Goal: Transaction & Acquisition: Purchase product/service

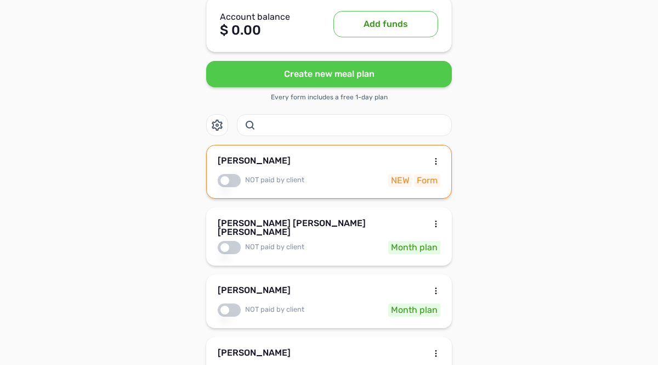
scroll to position [343, 0]
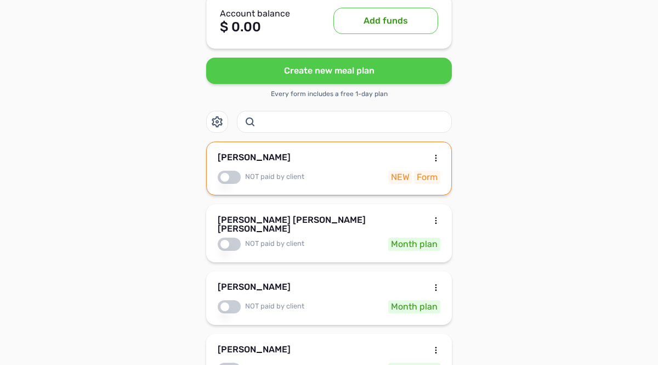
click at [395, 153] on div "[PERSON_NAME]" at bounding box center [329, 159] width 223 height 13
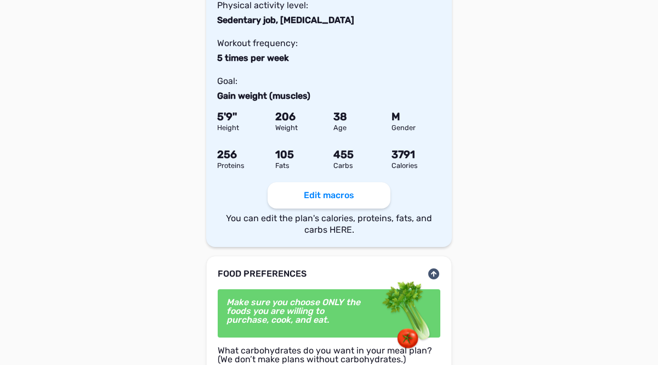
scroll to position [649, 0]
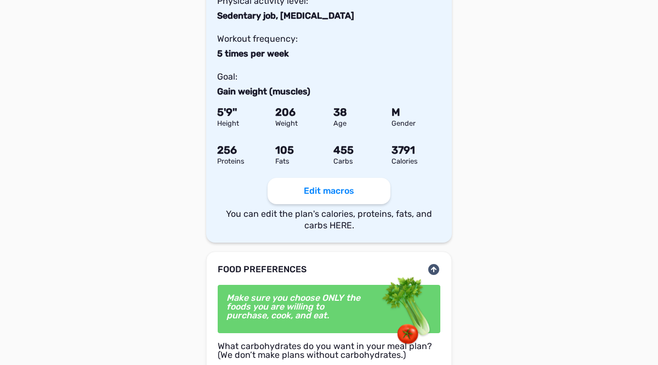
click at [328, 180] on button "Edit macros" at bounding box center [329, 191] width 123 height 26
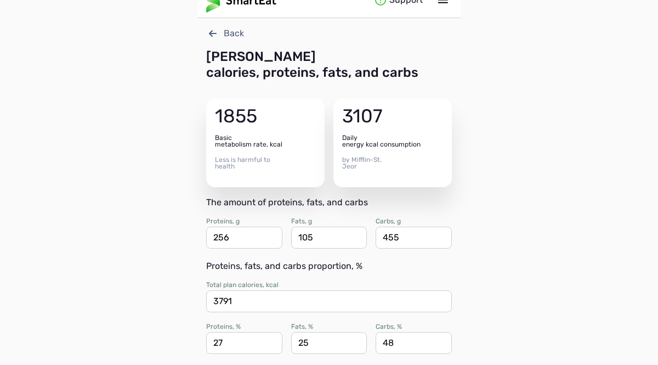
scroll to position [0, 0]
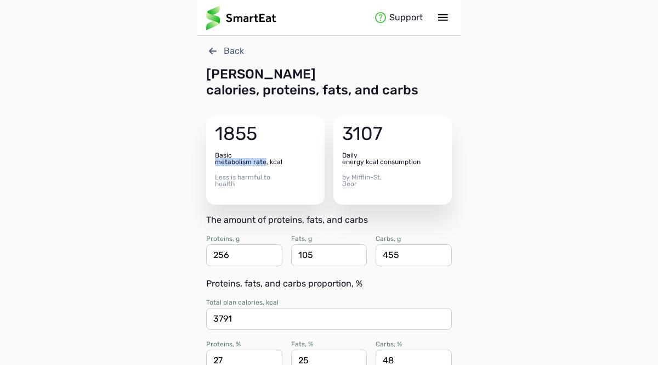
drag, startPoint x: 216, startPoint y: 162, endPoint x: 265, endPoint y: 162, distance: 49.4
click at [265, 162] on div "Basic metabolism rate, kcal" at bounding box center [265, 158] width 101 height 13
copy div "metabolism rate"
drag, startPoint x: 268, startPoint y: 160, endPoint x: 282, endPoint y: 161, distance: 14.3
click at [282, 161] on div "Basic metabolism rate, kcal" at bounding box center [265, 158] width 101 height 13
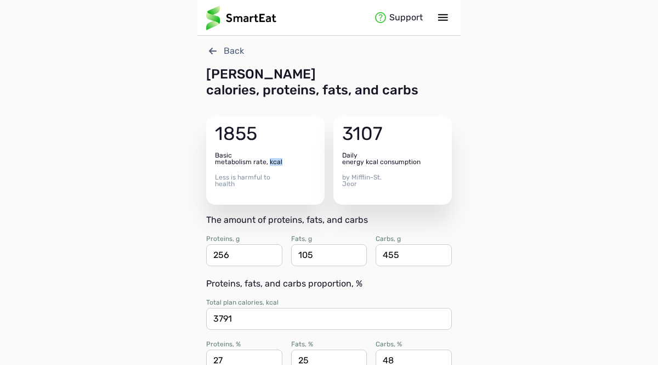
copy div "kcal"
drag, startPoint x: 343, startPoint y: 162, endPoint x: 424, endPoint y: 161, distance: 80.7
click at [424, 161] on div "Daily energy kcal consumption" at bounding box center [392, 158] width 101 height 13
copy div "energy kcal consumption"
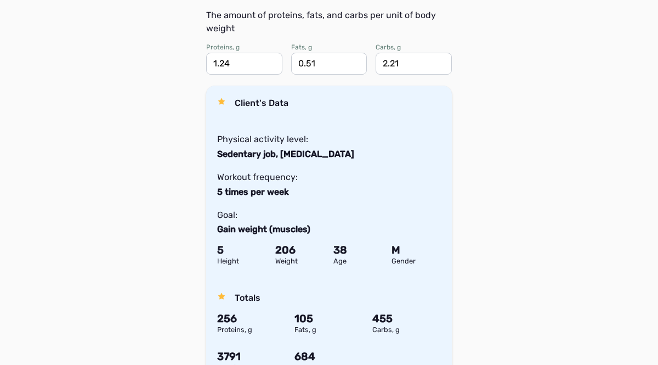
scroll to position [384, 0]
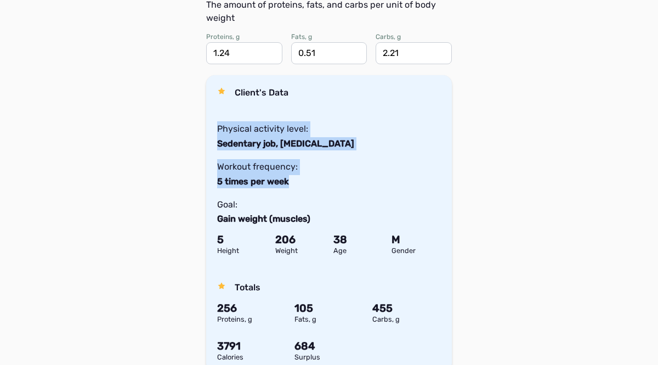
drag, startPoint x: 217, startPoint y: 129, endPoint x: 290, endPoint y: 182, distance: 89.9
click at [290, 182] on div "Client's Data Physical activity level: Sedentary job, [MEDICAL_DATA] Workout fr…" at bounding box center [329, 155] width 224 height 139
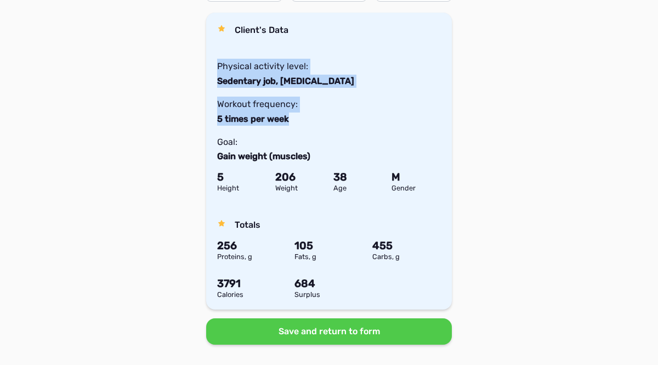
scroll to position [450, 0]
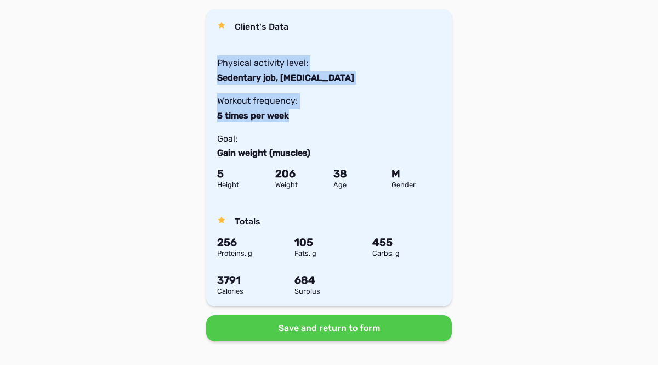
copy div "Physical activity level: Sedentary job, [MEDICAL_DATA] Workout frequency: 5 tim…"
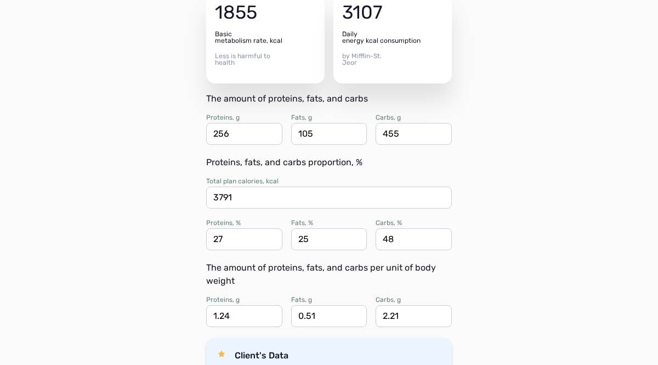
scroll to position [119, 0]
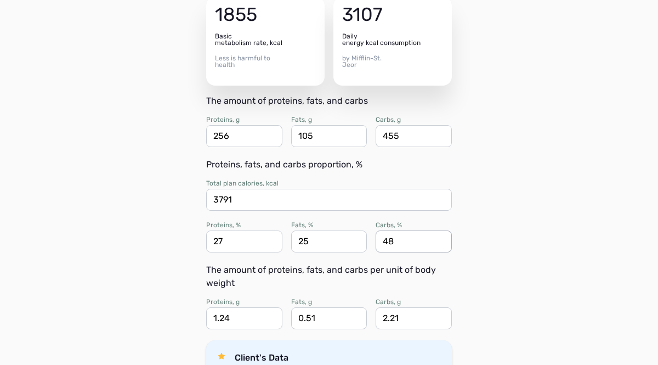
click at [394, 242] on input "48" at bounding box center [414, 241] width 76 height 22
type input "4"
type input "55"
click at [334, 241] on input "25" at bounding box center [329, 241] width 76 height 22
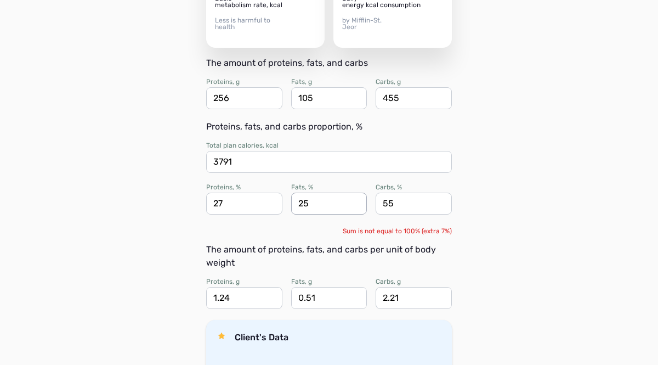
scroll to position [157, 0]
click at [232, 204] on input "27" at bounding box center [244, 204] width 76 height 22
type input "20"
click at [153, 252] on div "Support Back [PERSON_NAME] calories, proteins, fats, and carbs 1855 Basic metab…" at bounding box center [329, 265] width 658 height 844
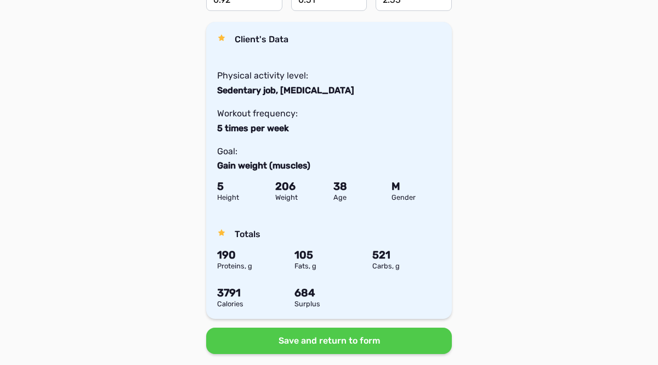
scroll to position [461, 0]
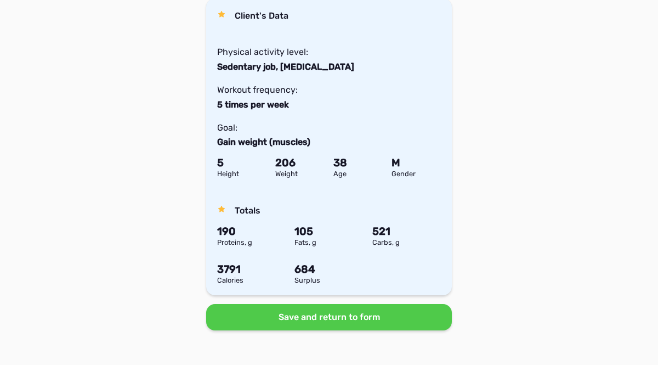
click at [313, 319] on button "Save and return to form" at bounding box center [329, 317] width 246 height 26
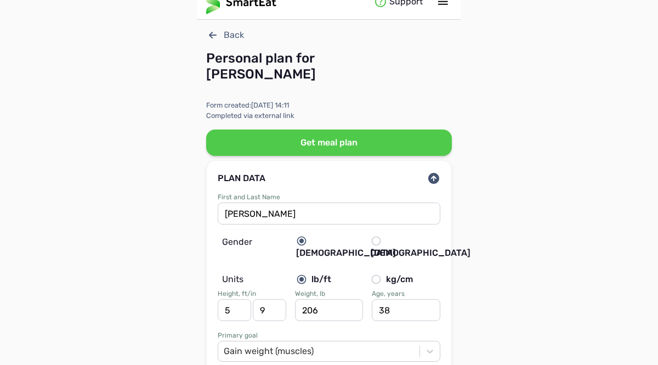
scroll to position [0, 0]
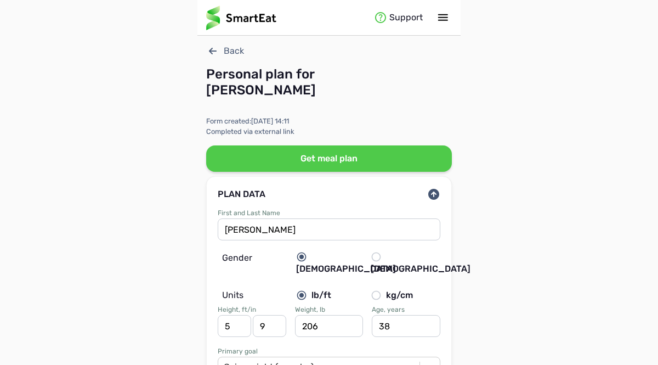
click at [355, 158] on button "Get meal plan" at bounding box center [329, 158] width 246 height 26
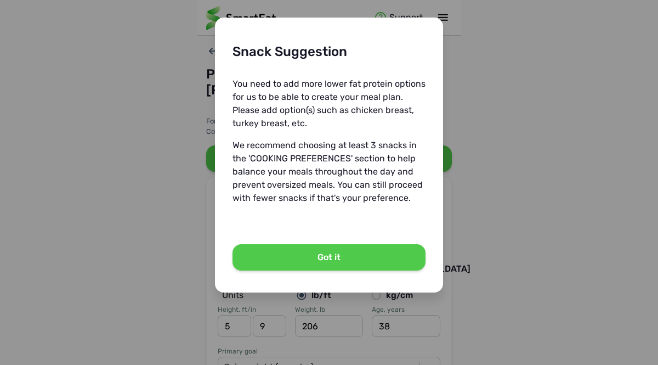
click at [334, 256] on button "Got it" at bounding box center [329, 257] width 193 height 26
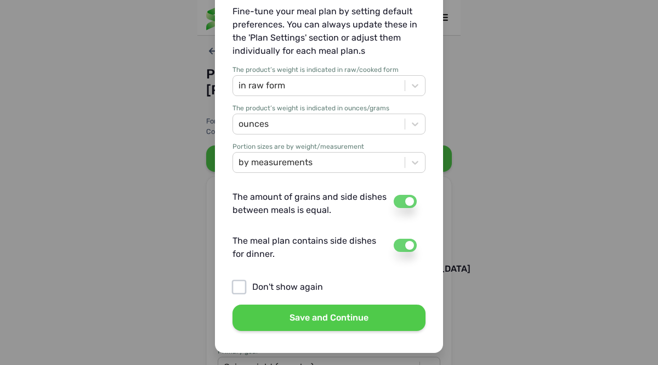
scroll to position [157, 0]
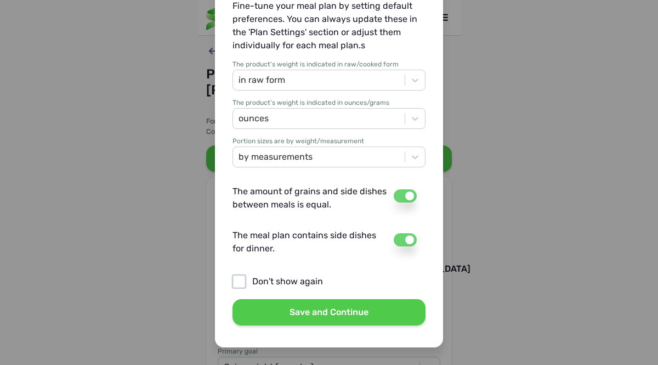
click at [347, 313] on button "Save and Continue" at bounding box center [329, 312] width 193 height 26
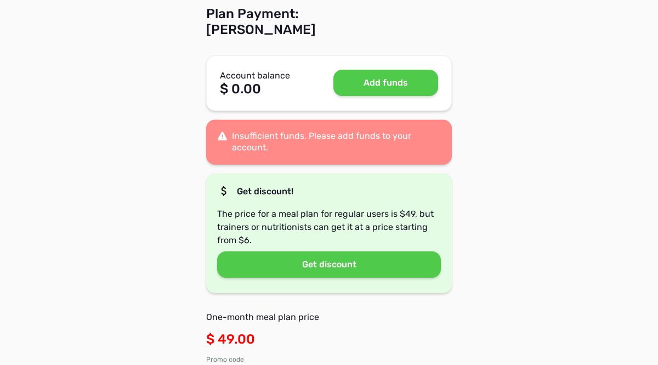
scroll to position [59, 0]
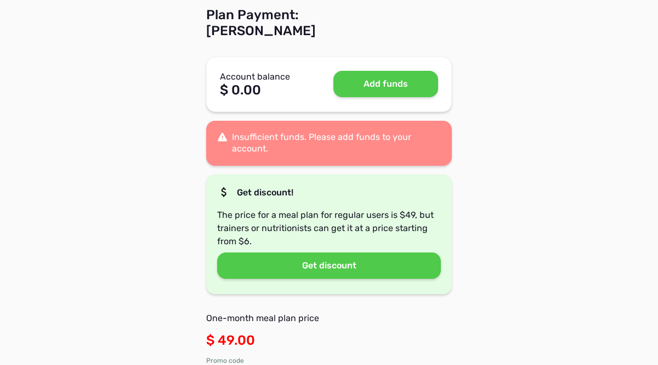
click at [389, 86] on button "Add funds" at bounding box center [386, 84] width 105 height 26
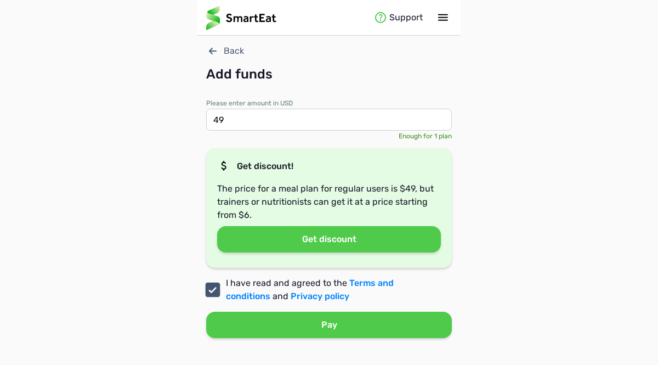
scroll to position [8, 0]
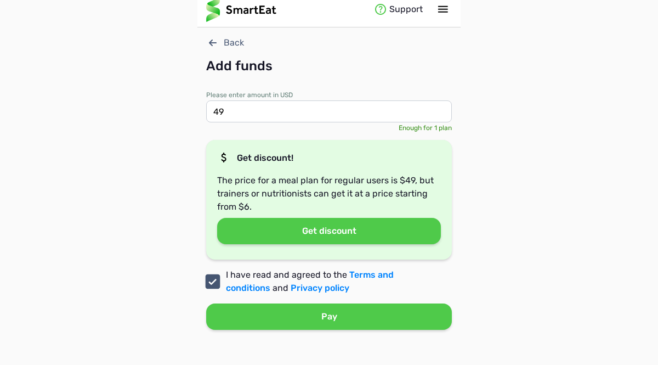
click at [326, 317] on button "Pay" at bounding box center [329, 316] width 246 height 26
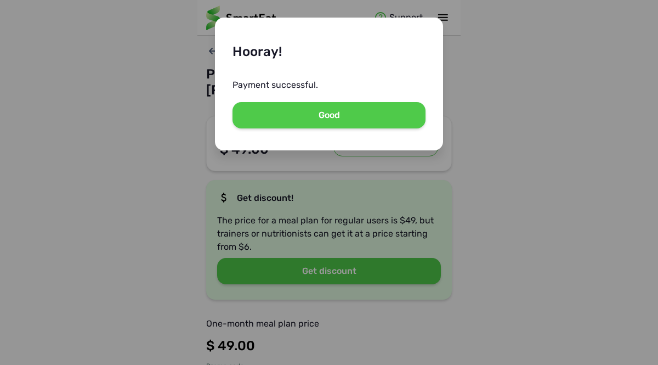
click at [337, 115] on button "Good" at bounding box center [329, 115] width 193 height 26
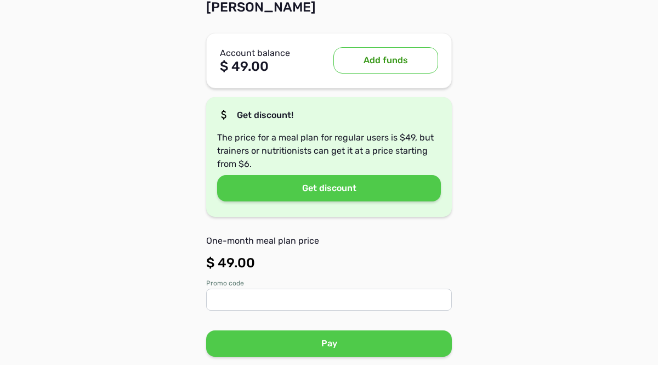
scroll to position [105, 0]
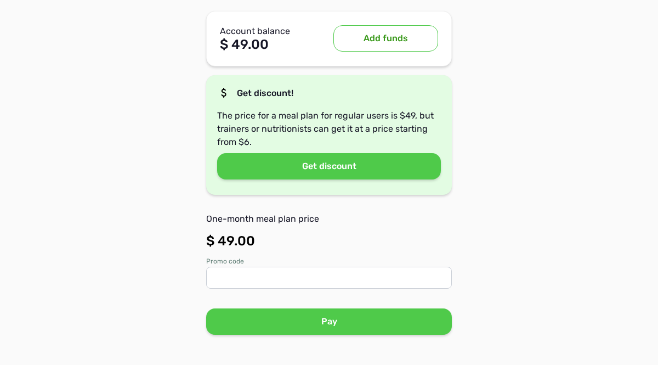
click at [330, 324] on button "Pay" at bounding box center [329, 321] width 246 height 26
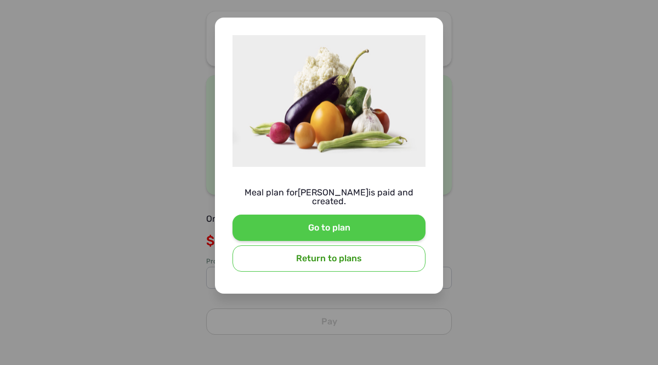
click at [330, 221] on button "Go to plan" at bounding box center [329, 227] width 193 height 26
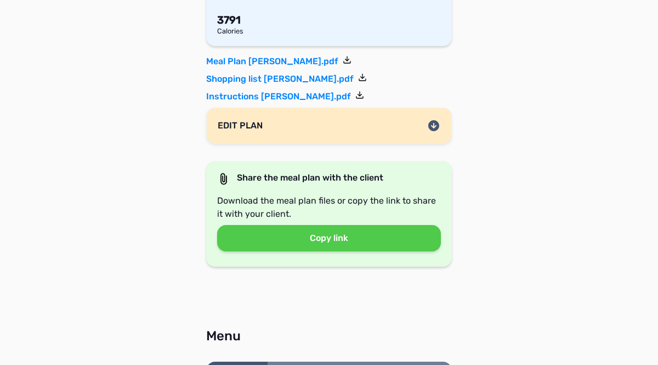
scroll to position [283, 0]
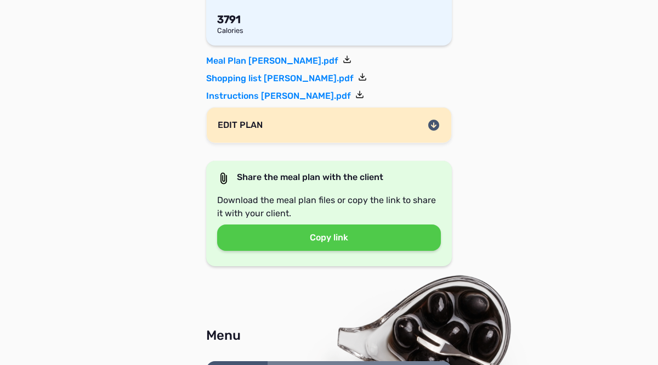
click at [329, 238] on button "Copy link" at bounding box center [329, 237] width 224 height 26
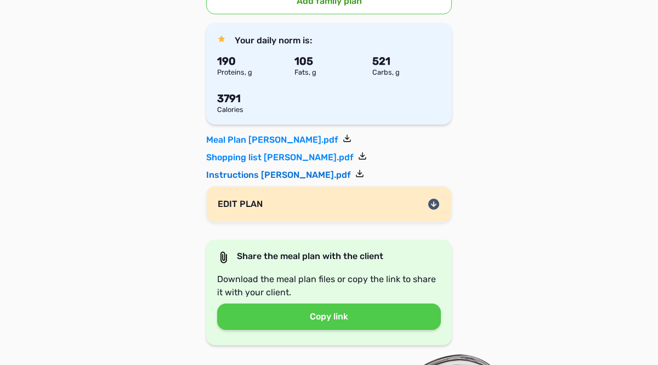
scroll to position [205, 0]
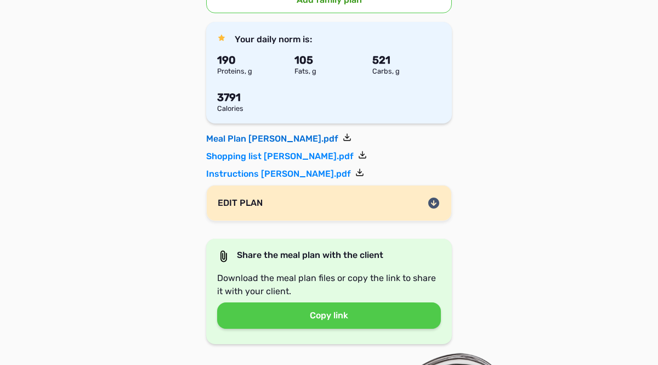
click at [244, 139] on link "Meal Plan [PERSON_NAME].pdf" at bounding box center [278, 138] width 145 height 13
click at [233, 139] on link "Meal Plan [PERSON_NAME].pdf" at bounding box center [278, 138] width 145 height 13
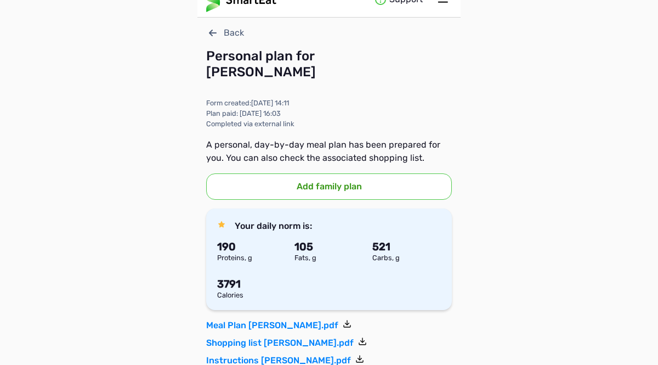
scroll to position [0, 0]
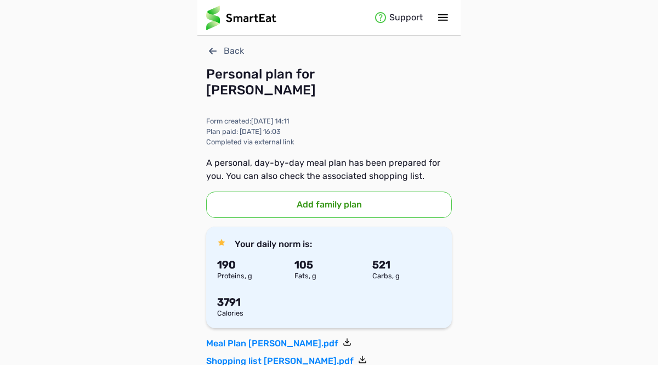
click at [439, 16] on icon at bounding box center [443, 17] width 13 height 13
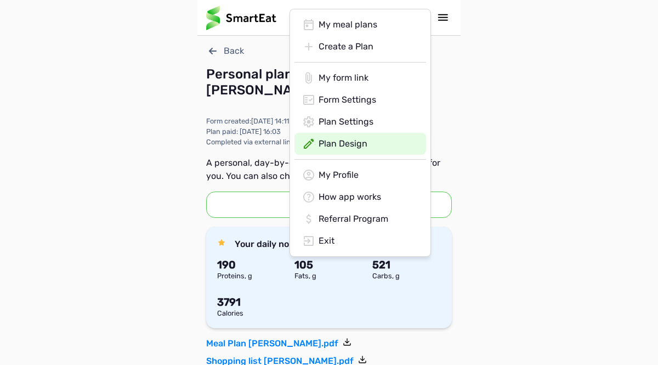
click at [339, 208] on div "Plan Design" at bounding box center [361, 219] width 132 height 22
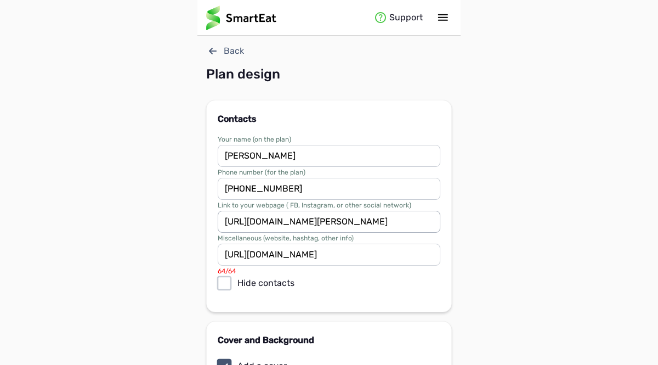
scroll to position [0, 64]
drag, startPoint x: 225, startPoint y: 222, endPoint x: 447, endPoint y: 228, distance: 221.7
click at [447, 228] on div "Contacts Your name (on the plan) Fred White Phone number (for the plan) 408-701…" at bounding box center [329, 206] width 246 height 212
drag, startPoint x: 225, startPoint y: 254, endPoint x: 466, endPoint y: 259, distance: 241.4
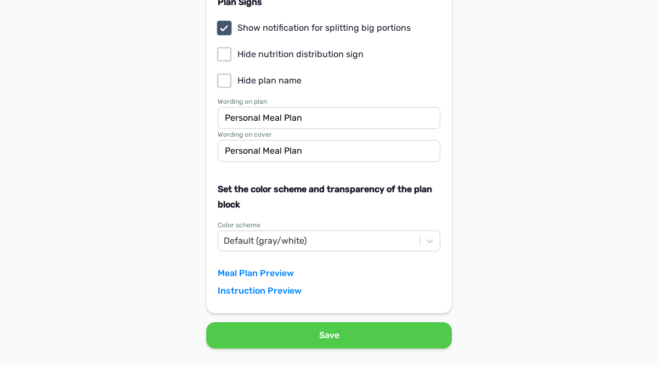
scroll to position [465, 0]
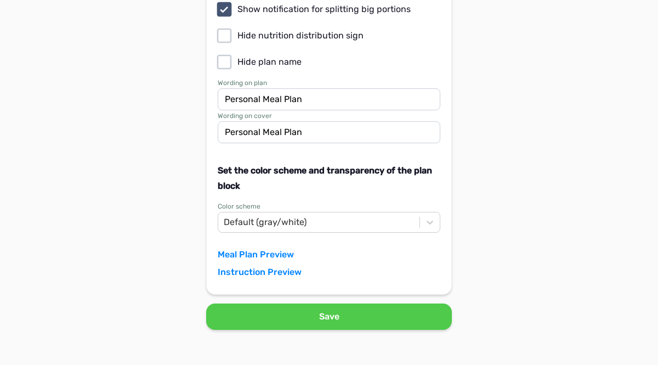
click at [337, 316] on button "Save" at bounding box center [329, 316] width 246 height 26
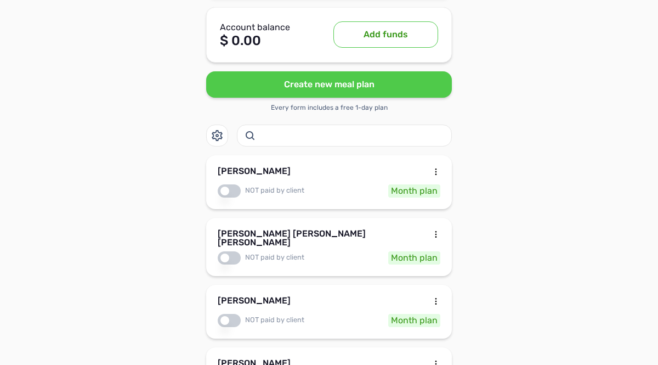
scroll to position [330, 0]
click at [436, 166] on div at bounding box center [436, 172] width 9 height 13
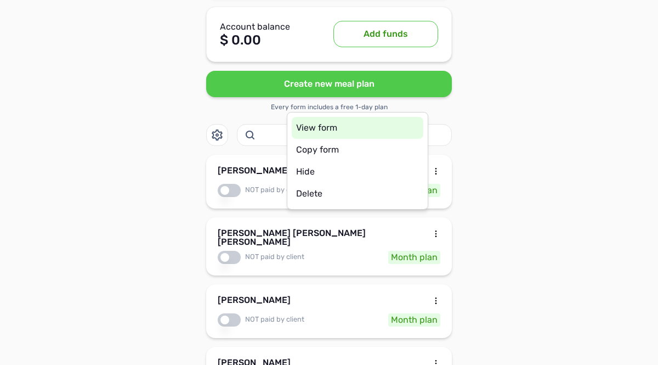
click at [319, 128] on div "View form" at bounding box center [358, 128] width 132 height 22
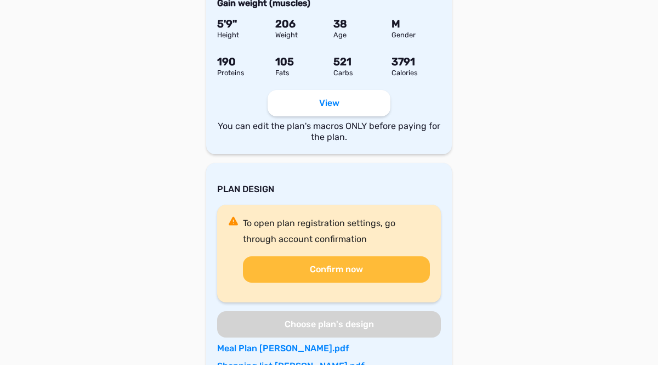
scroll to position [476, 0]
click at [334, 98] on button "View" at bounding box center [329, 104] width 123 height 26
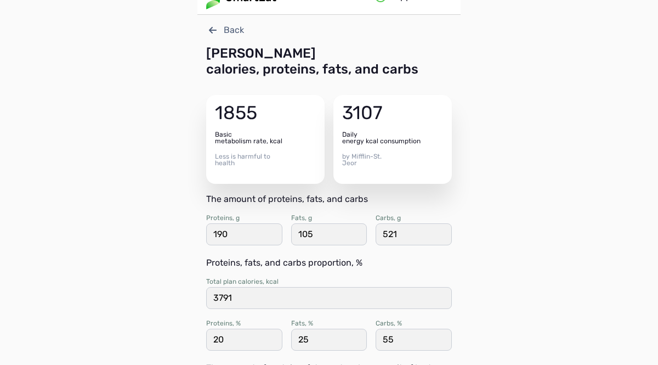
scroll to position [0, 0]
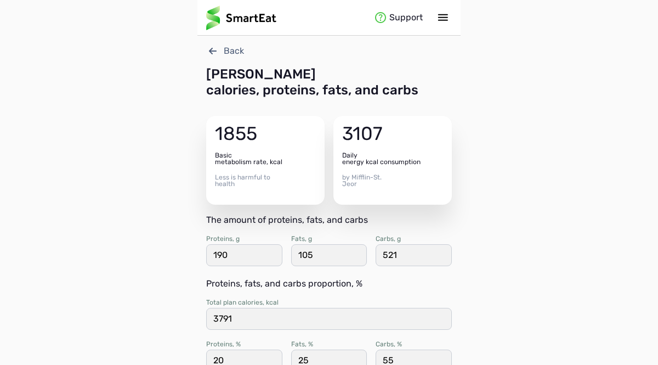
click at [212, 52] on icon at bounding box center [212, 50] width 13 height 13
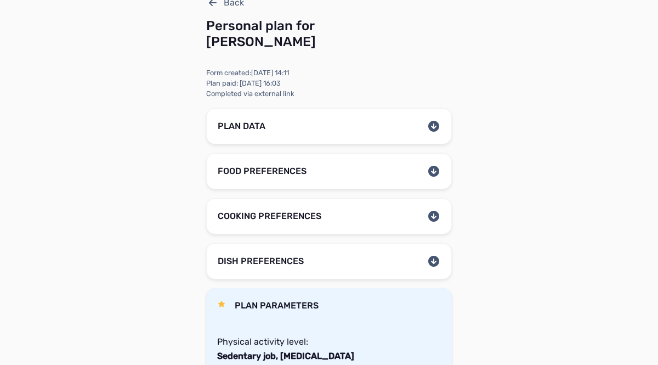
scroll to position [48, 0]
click at [434, 127] on icon at bounding box center [433, 126] width 13 height 13
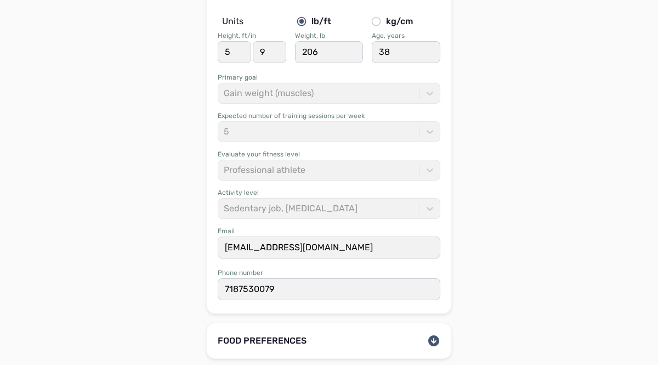
scroll to position [304, 0]
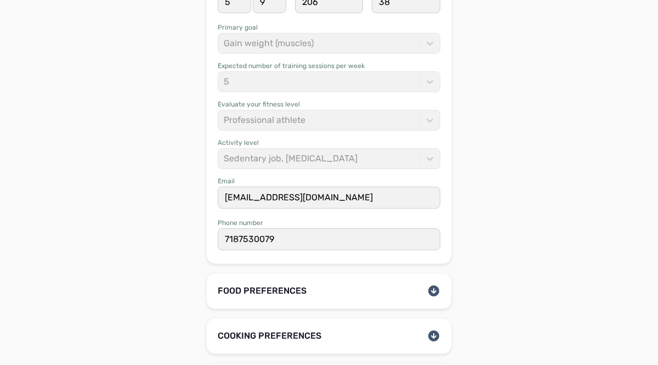
click at [129, 103] on div "Support Back Personal plan for Denard Talton Form created : 18 Aug 2025 14:11 P…" at bounding box center [329, 351] width 658 height 1310
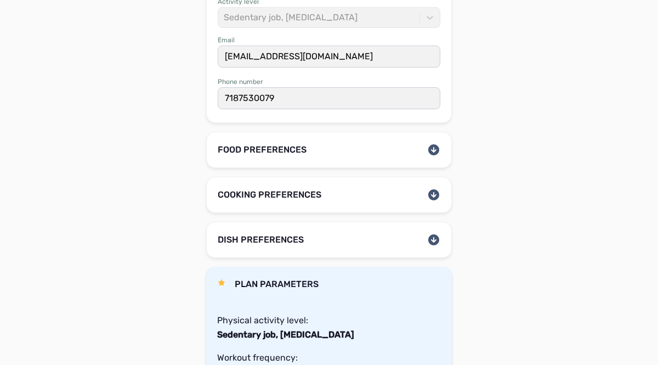
scroll to position [445, 0]
click at [437, 144] on icon at bounding box center [433, 149] width 11 height 11
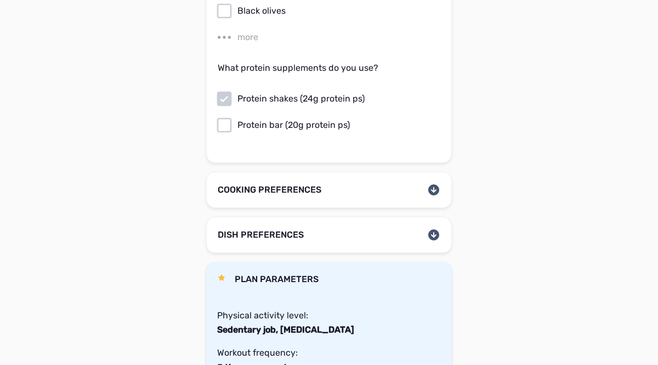
scroll to position [3147, 0]
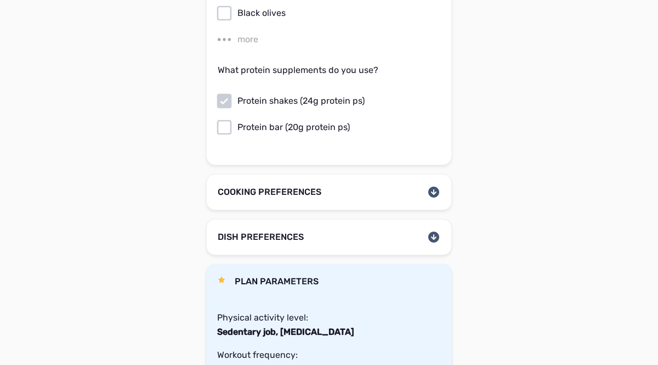
click at [434, 187] on icon at bounding box center [433, 192] width 11 height 11
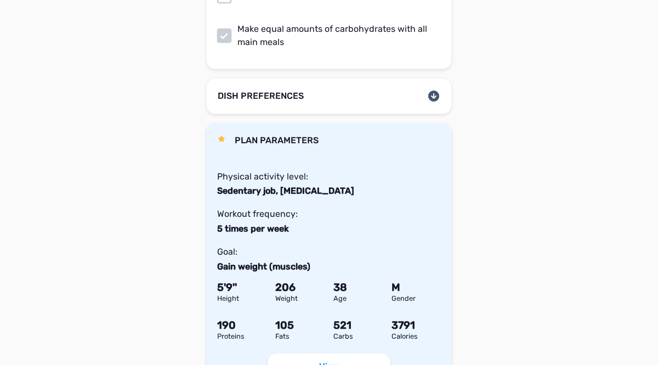
scroll to position [3695, 0]
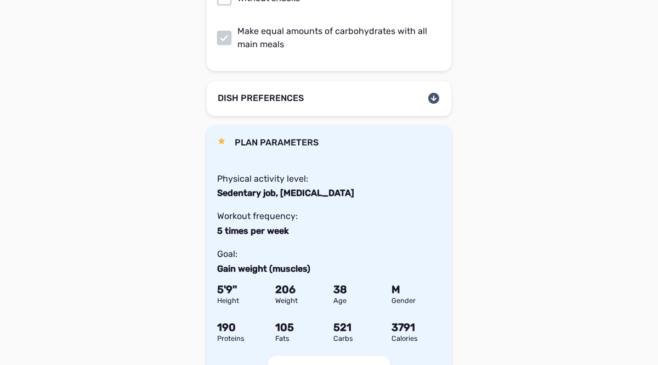
click at [434, 92] on icon at bounding box center [433, 98] width 13 height 13
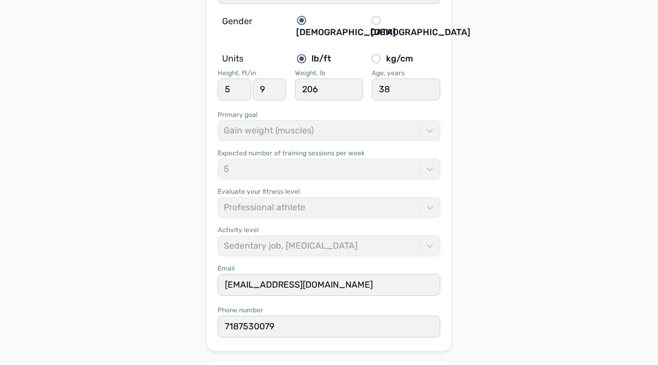
scroll to position [0, 0]
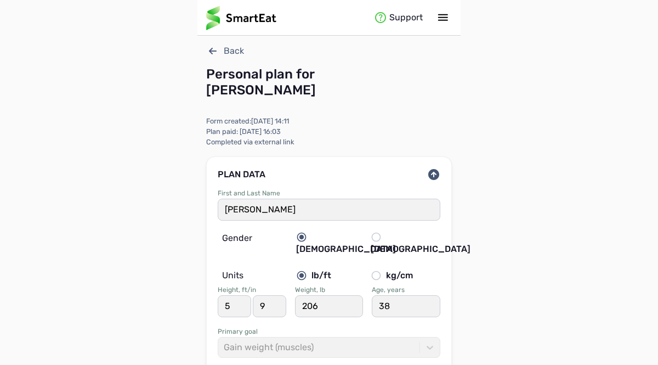
click at [434, 172] on icon at bounding box center [433, 174] width 13 height 13
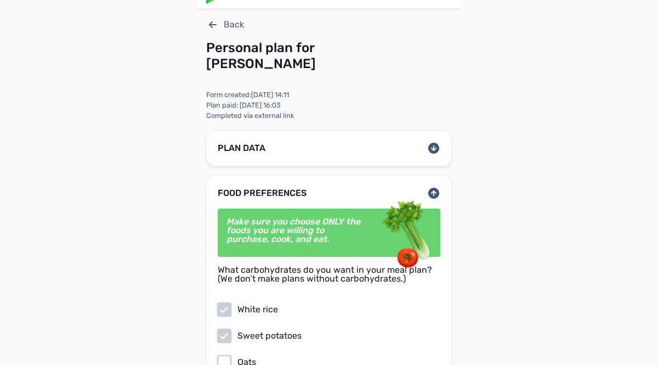
scroll to position [29, 0]
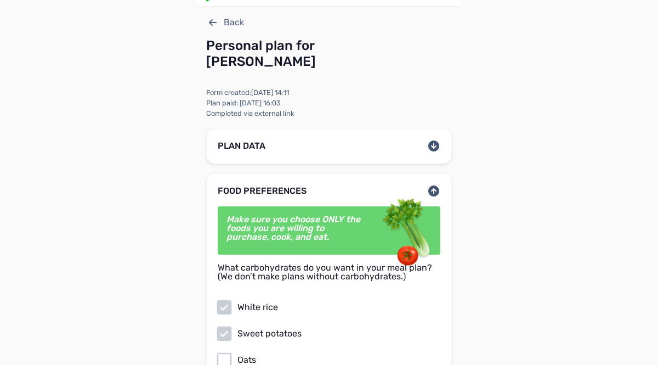
click at [436, 188] on icon at bounding box center [433, 190] width 11 height 11
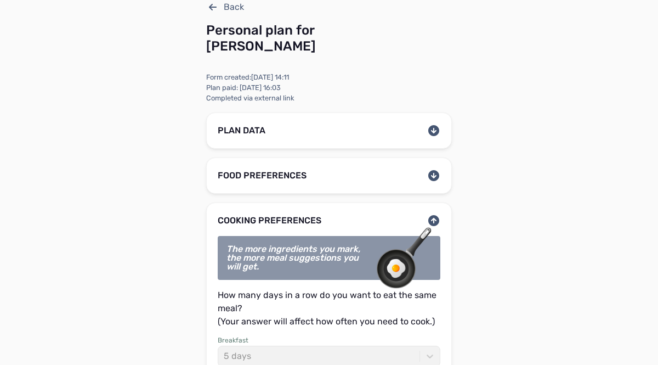
scroll to position [82, 0]
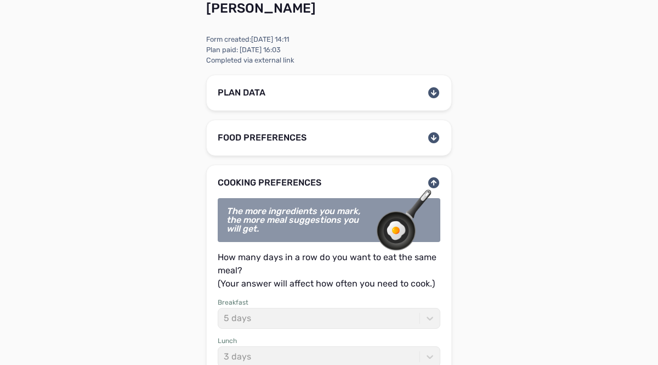
click at [435, 139] on icon at bounding box center [433, 137] width 13 height 13
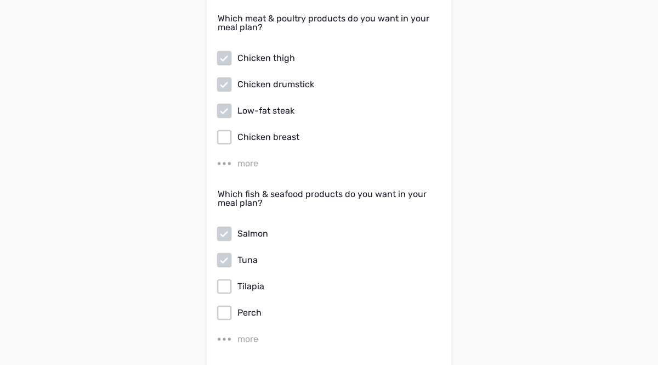
scroll to position [620, 0]
click at [246, 163] on div "more" at bounding box center [248, 163] width 21 height 13
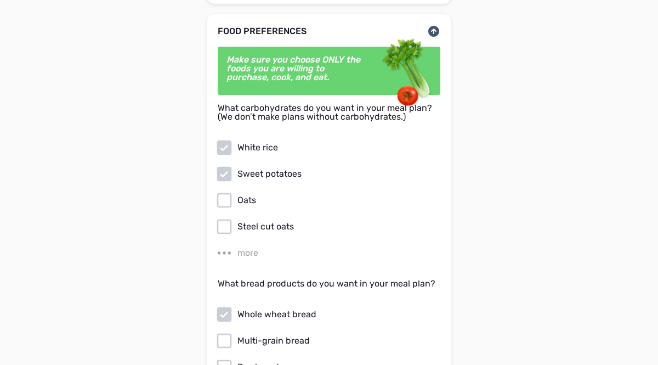
scroll to position [188, 0]
click at [433, 27] on icon at bounding box center [433, 31] width 11 height 11
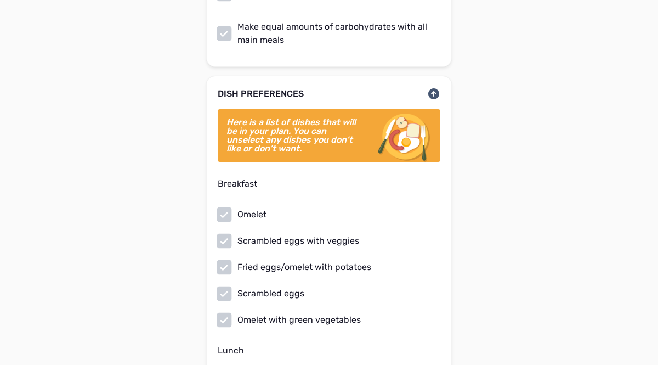
scroll to position [620, 0]
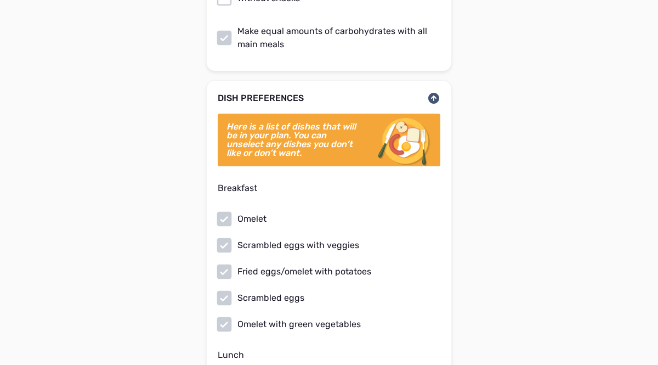
click at [436, 95] on icon at bounding box center [433, 98] width 11 height 11
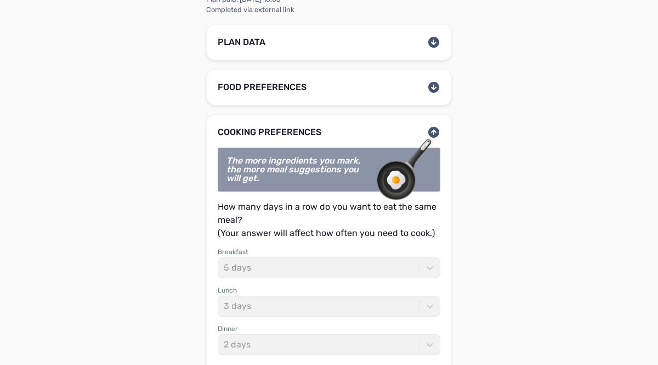
scroll to position [0, 0]
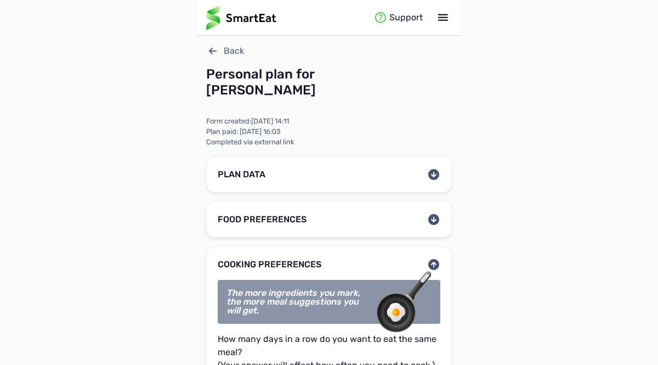
click at [443, 19] on icon at bounding box center [443, 17] width 13 height 13
